Goal: Find contact information: Find contact information

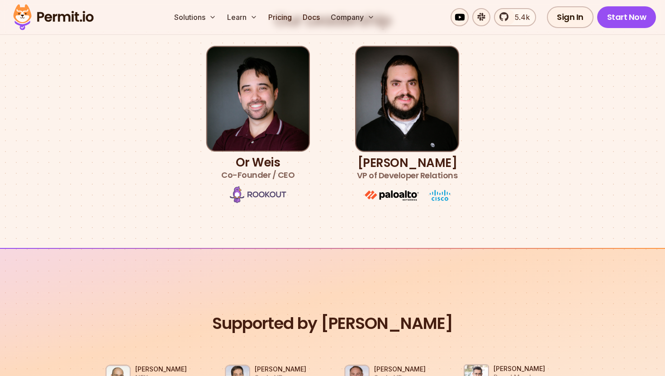
scroll to position [539, 0]
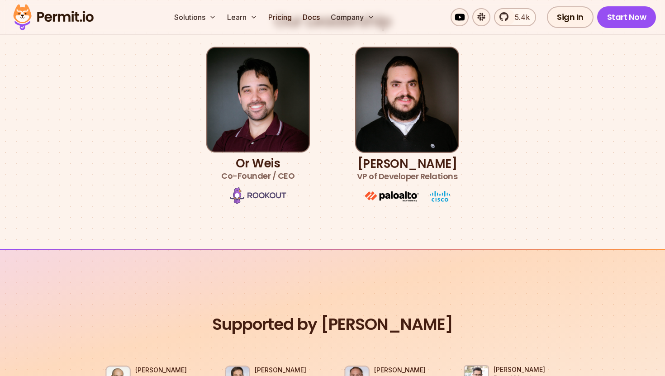
click at [252, 166] on h3 "Or [PERSON_NAME] Co-Founder / CEO" at bounding box center [257, 169] width 73 height 25
copy h3 "Or Weis"
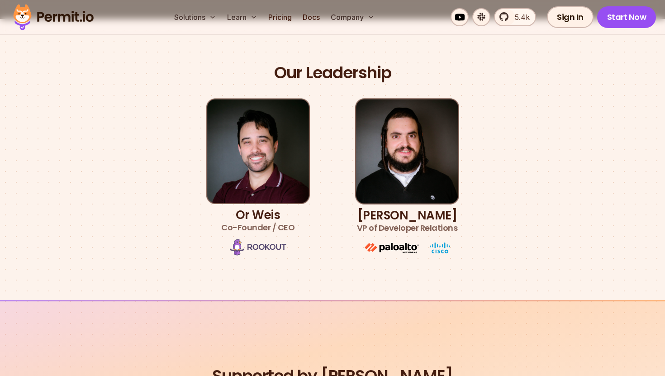
click at [383, 220] on h3 "[PERSON_NAME] VP of Developer Relations" at bounding box center [407, 221] width 101 height 25
copy h3 "[PERSON_NAME]"
